Goal: Use online tool/utility: Utilize a website feature to perform a specific function

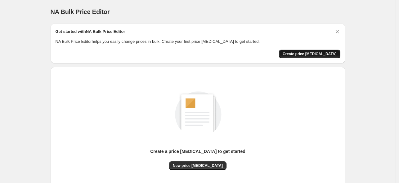
click at [315, 51] on button "Create price [MEDICAL_DATA]" at bounding box center [309, 54] width 61 height 9
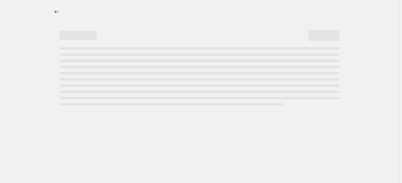
select select "percentage"
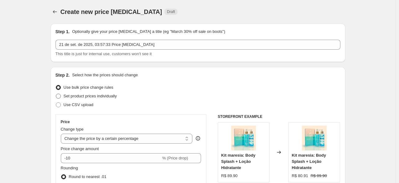
click at [88, 98] on span "Set product prices individually" at bounding box center [90, 96] width 53 height 5
click at [56, 94] on input "Set product prices individually" at bounding box center [56, 94] width 0 height 0
radio input "true"
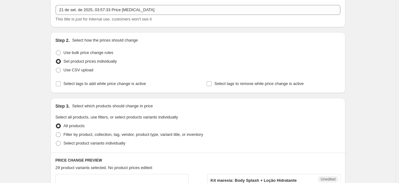
scroll to position [27, 0]
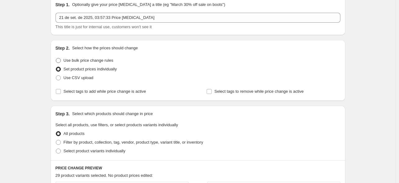
click at [84, 58] on span "Use bulk price change rules" at bounding box center [89, 60] width 50 height 5
click at [56, 58] on input "Use bulk price change rules" at bounding box center [56, 58] width 0 height 0
radio input "true"
select select "percentage"
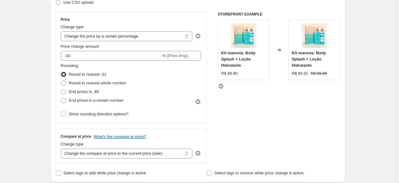
scroll to position [106, 0]
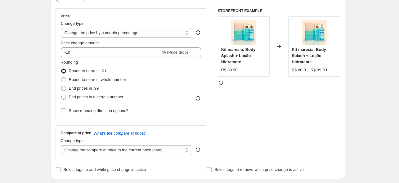
click at [96, 98] on span "End prices in a certain number" at bounding box center [96, 97] width 55 height 5
click at [61, 95] on input "End prices in a certain number" at bounding box center [61, 95] width 0 height 0
radio input "true"
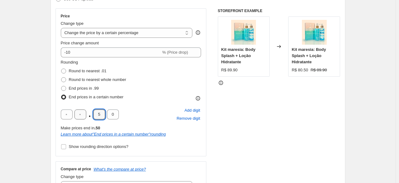
drag, startPoint x: 103, startPoint y: 117, endPoint x: 87, endPoint y: 117, distance: 16.4
click at [88, 118] on div ". 5 0" at bounding box center [90, 115] width 58 height 10
type input "9"
click at [169, 103] on div "Rounding Round to nearest .01 Round to nearest whole number End prices in .99 E…" at bounding box center [131, 105] width 141 height 92
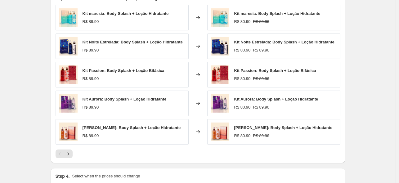
scroll to position [472, 0]
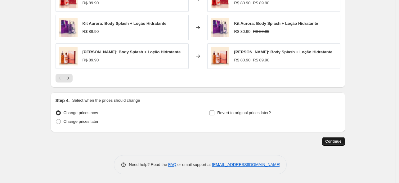
click at [332, 141] on span "Continue" at bounding box center [333, 141] width 16 height 5
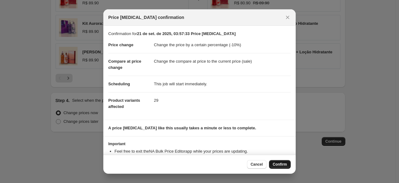
click at [287, 166] on span "Confirm" at bounding box center [280, 164] width 14 height 5
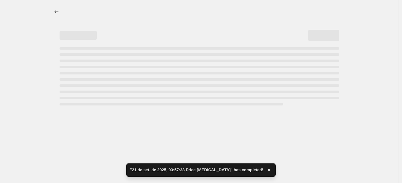
select select "percentage"
